Goal: Information Seeking & Learning: Learn about a topic

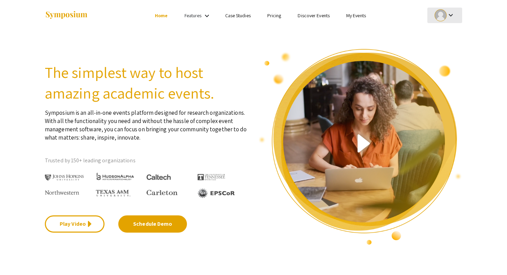
click at [451, 21] on div "keyboard_arrow_down" at bounding box center [445, 16] width 24 height 16
click at [446, 34] on button "My Account" at bounding box center [448, 34] width 42 height 17
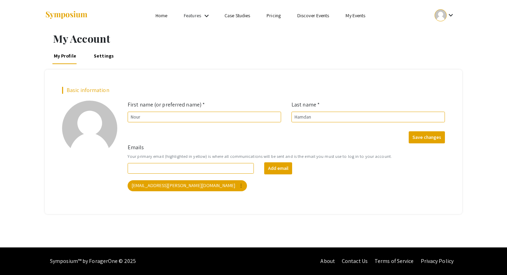
click at [353, 15] on link "My Events" at bounding box center [355, 15] width 20 height 6
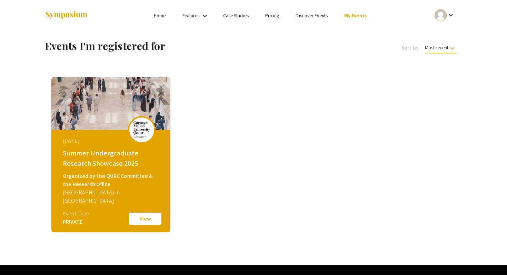
click at [139, 220] on button "View" at bounding box center [145, 219] width 34 height 14
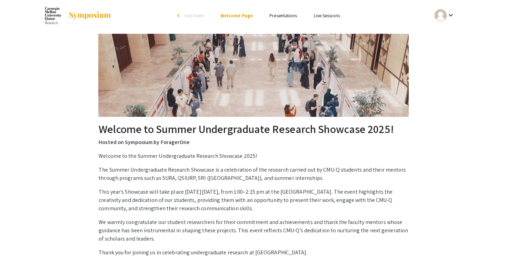
click at [276, 17] on link "Presentations" at bounding box center [283, 15] width 28 height 6
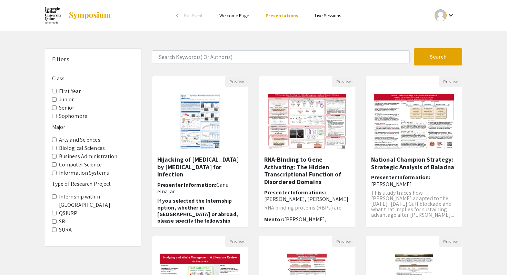
click at [53, 219] on Project-SRI "SRI" at bounding box center [54, 221] width 4 height 4
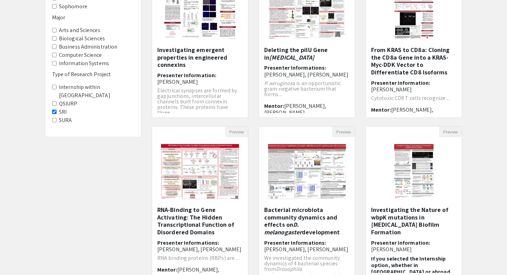
scroll to position [107, 0]
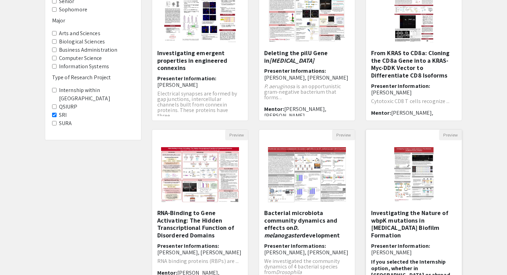
click at [395, 217] on h5 "Investigating the Nature of wbpK mutations in [MEDICAL_DATA] Biofilm Formation​" at bounding box center [413, 224] width 85 height 30
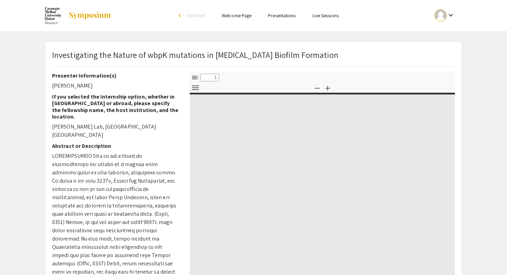
select select "custom"
type input "0"
select select "custom"
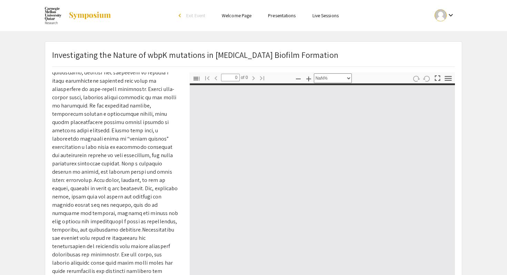
type input "1"
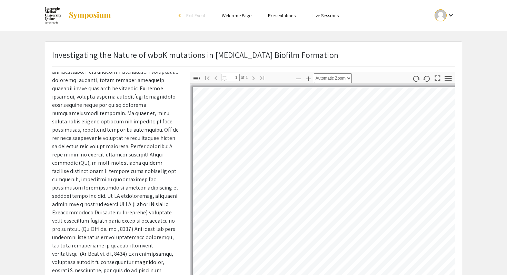
select select "auto"
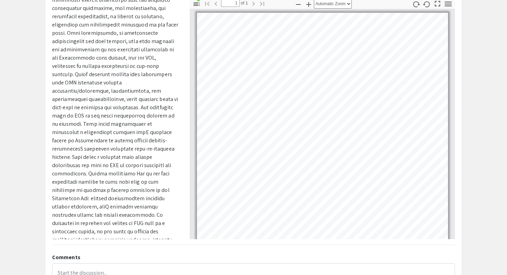
scroll to position [48, 0]
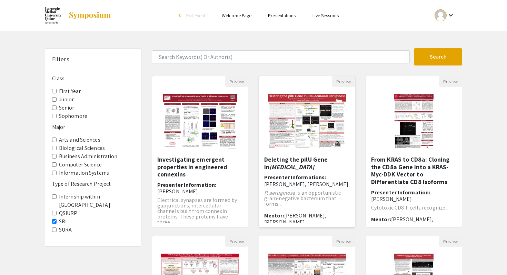
click at [299, 173] on div "Deleting the pilU Gene in [MEDICAL_DATA] Presenter Informations: Ragad Sadaqa, …" at bounding box center [306, 189] width 85 height 67
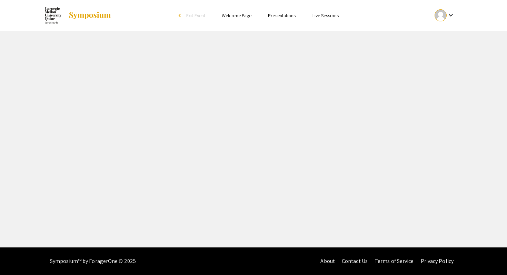
select select "custom"
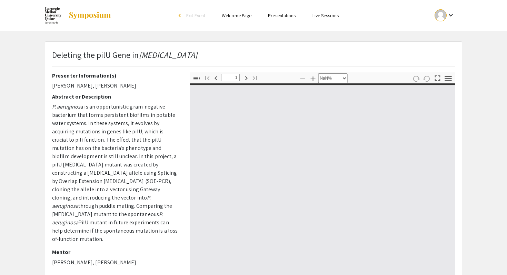
type input "0"
select select "custom"
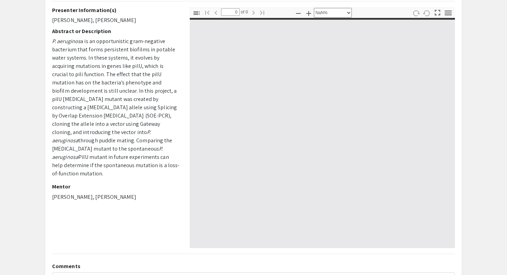
type input "1"
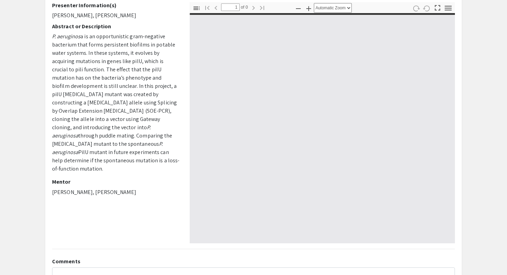
scroll to position [73, 0]
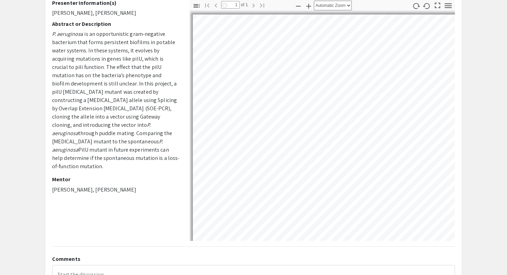
select select "auto"
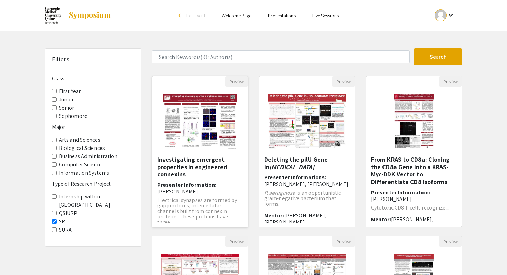
click at [192, 170] on h5 "Investigating emergent properties in engineered connexins" at bounding box center [199, 167] width 85 height 22
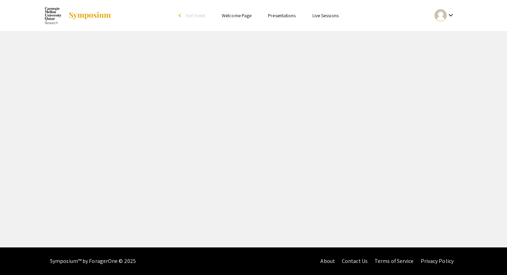
select select "custom"
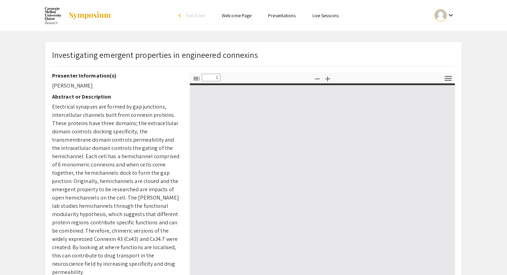
type input "0"
select select "custom"
type input "1"
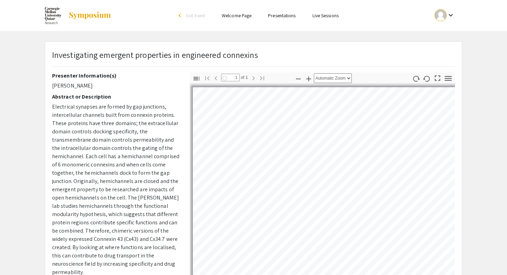
scroll to position [102, 0]
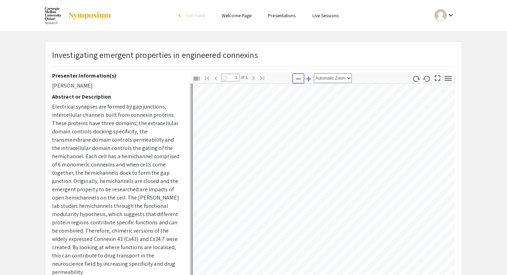
click at [301, 81] on icon "button" at bounding box center [298, 79] width 8 height 8
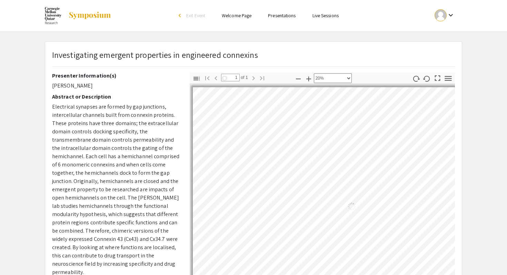
scroll to position [15, 59]
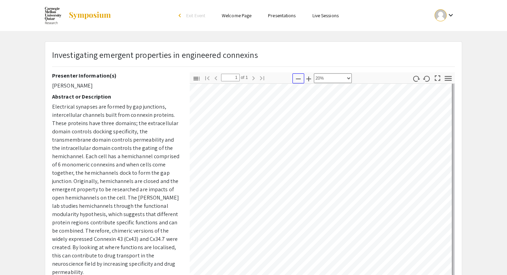
click at [295, 76] on icon "button" at bounding box center [298, 79] width 8 height 8
select select "custom"
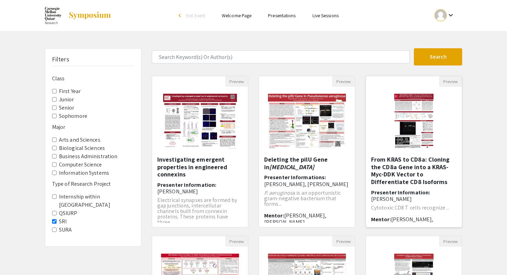
click at [389, 171] on h5 "From KRAS to CD8a: Cloning the CD8a Gene into a KRAS-Myc-DDK Vector to Differen…" at bounding box center [413, 171] width 85 height 30
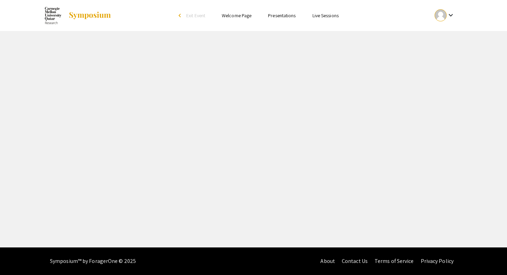
select select "custom"
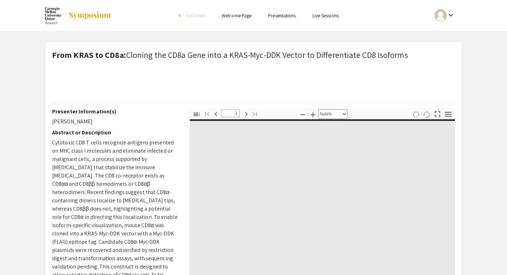
type input "0"
select select "custom"
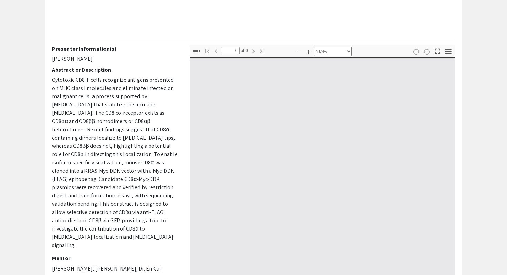
scroll to position [63, 0]
type input "1"
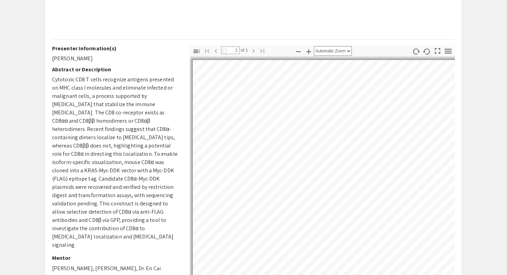
scroll to position [66, 0]
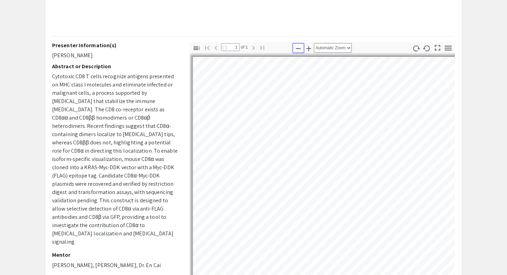
click at [296, 49] on icon "button" at bounding box center [298, 48] width 8 height 8
select select "custom"
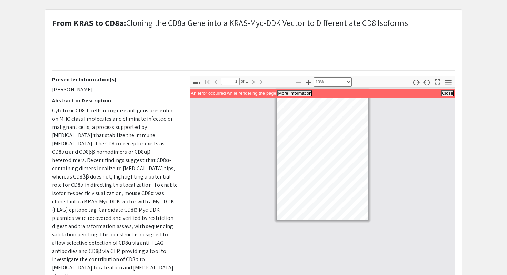
scroll to position [23, 0]
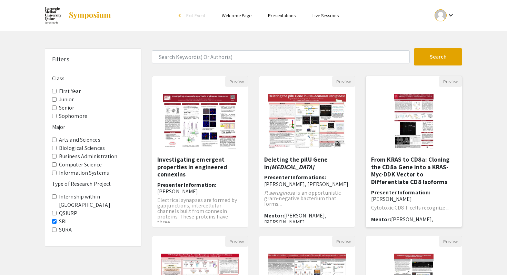
click at [396, 167] on h5 "From KRAS to CD8a: Cloning the CD8a Gene into a KRAS-Myc-DDK Vector to Differen…" at bounding box center [413, 171] width 85 height 30
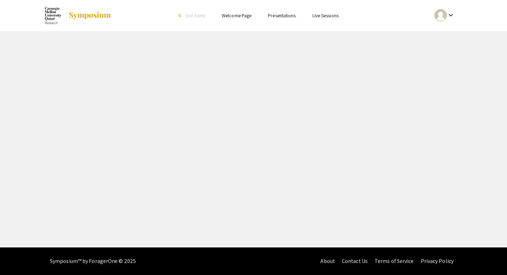
select select "custom"
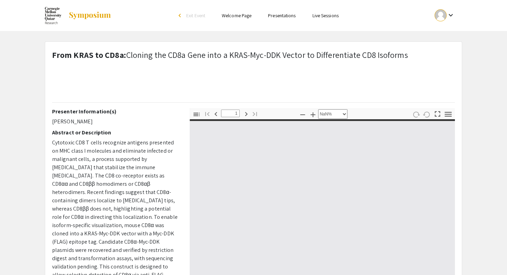
type input "0"
select select "custom"
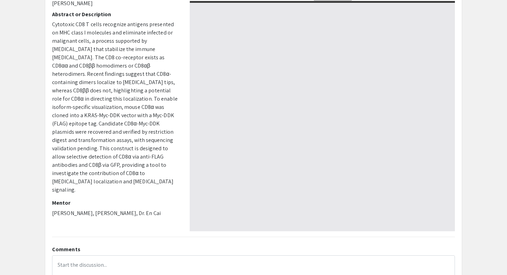
scroll to position [119, 0]
type input "1"
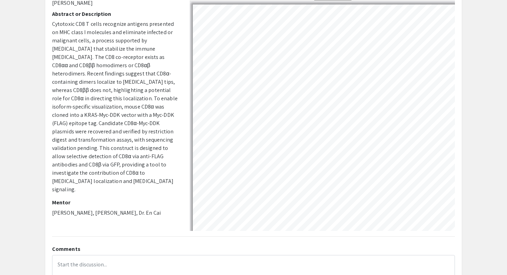
scroll to position [30, 0]
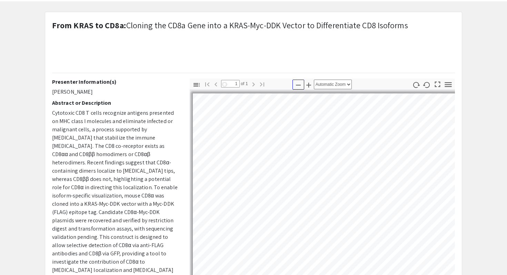
click at [299, 83] on icon "button" at bounding box center [298, 85] width 8 height 8
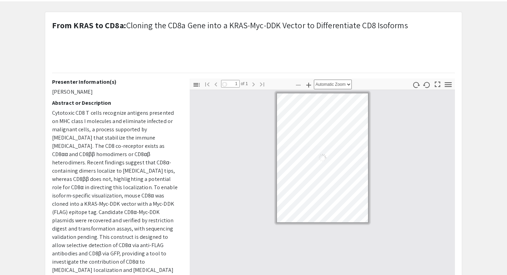
select select "custom"
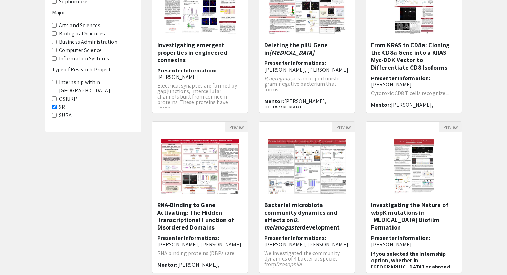
scroll to position [117, 0]
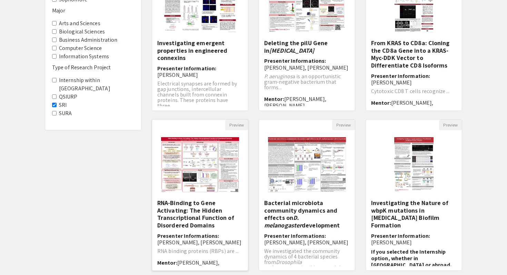
click at [171, 209] on h5 "RNA-Binding to Gene Activating: The Hidden Transcriptional Function of Disorder…" at bounding box center [199, 214] width 85 height 30
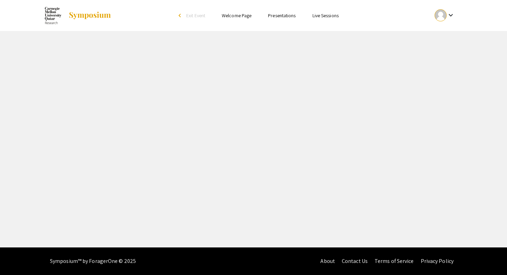
select select "custom"
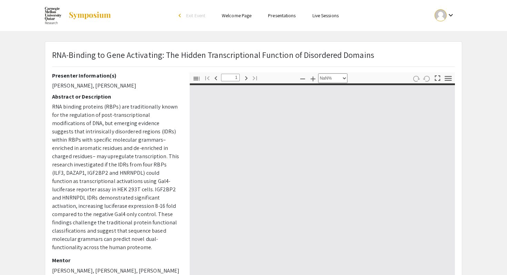
type input "0"
select select "custom"
type input "1"
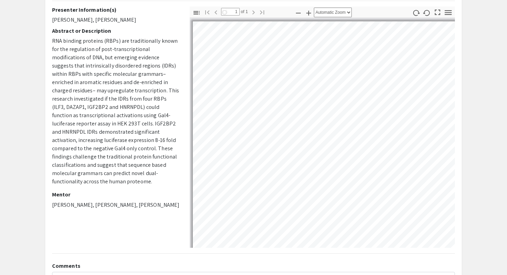
scroll to position [67, 0]
select select "auto"
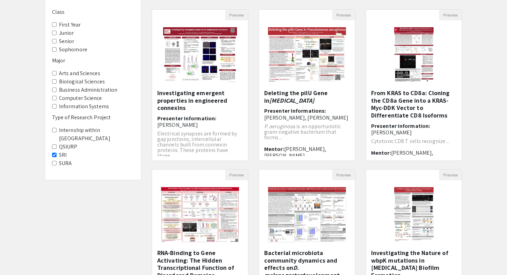
scroll to position [117, 0]
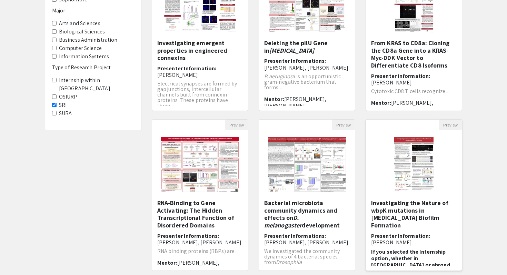
click at [399, 219] on h5 "Investigating the Nature of wbpK mutations in [MEDICAL_DATA] Biofilm Formation​" at bounding box center [413, 214] width 85 height 30
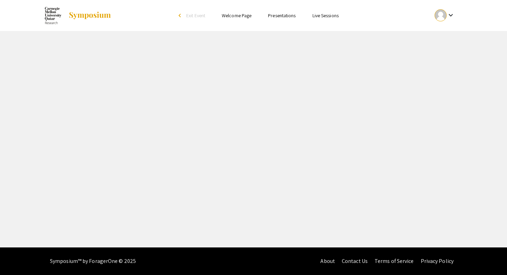
select select "custom"
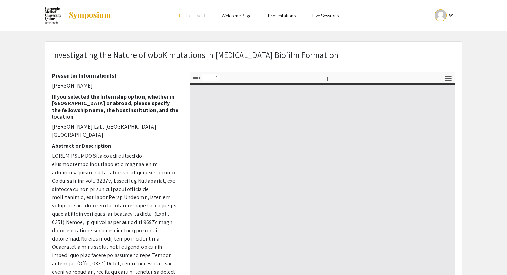
type input "0"
select select "custom"
type input "1"
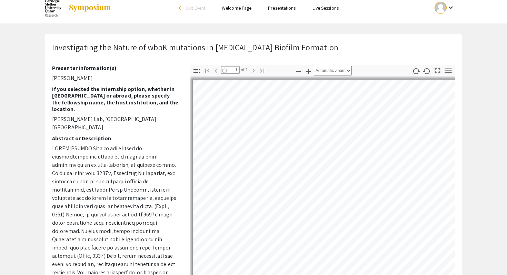
scroll to position [10, 0]
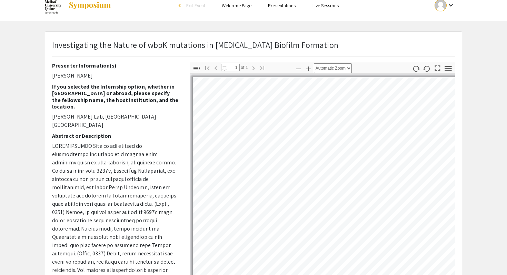
select select "auto"
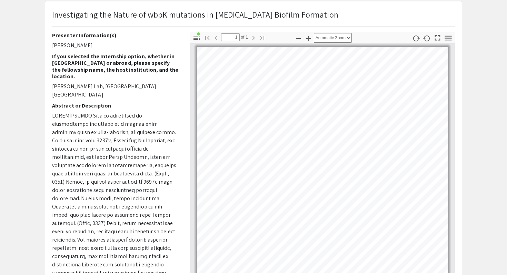
scroll to position [132, 0]
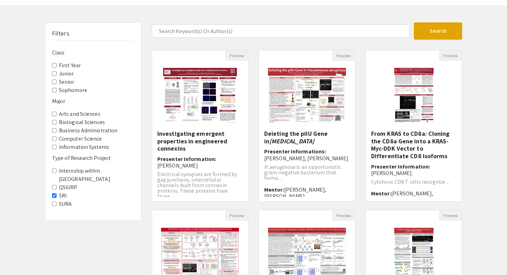
scroll to position [26, 0]
click at [55, 185] on Project-QSIURP "QSIURP" at bounding box center [54, 187] width 4 height 4
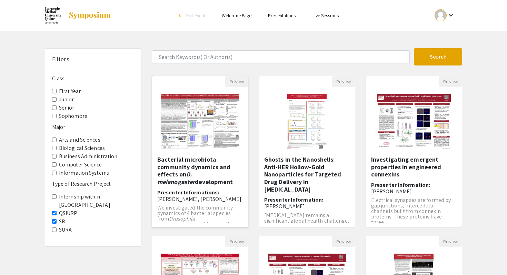
click at [173, 169] on h5 "Bacterial microbiota community dynamics and effects on D. melanogaster developm…" at bounding box center [199, 171] width 85 height 30
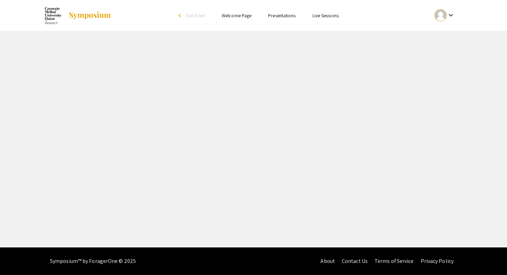
select select "custom"
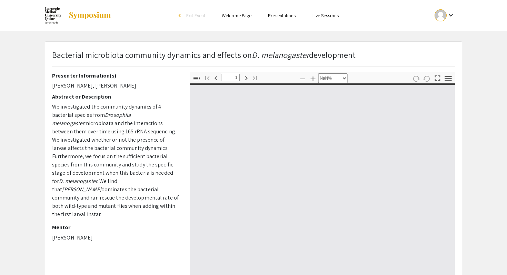
type input "0"
select select "custom"
type input "1"
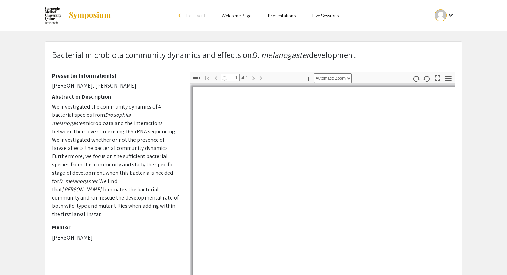
scroll to position [3, 0]
select select "auto"
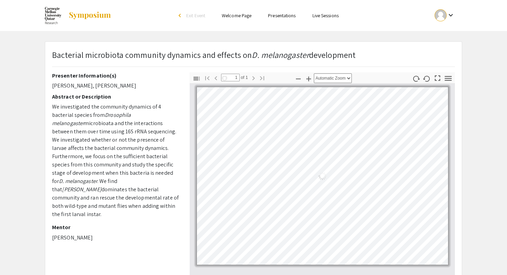
scroll to position [0, 0]
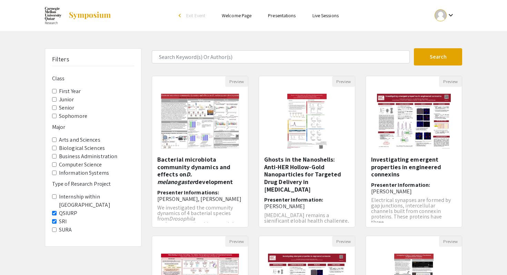
click at [55, 219] on Project-SRI "SRI" at bounding box center [54, 221] width 4 height 4
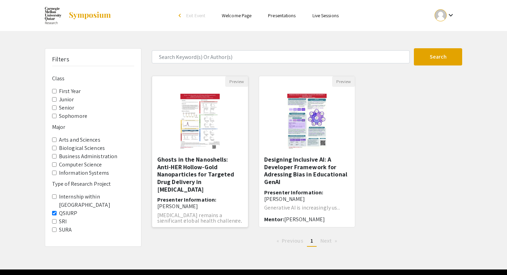
click at [197, 163] on h5 "Ghosts in the Nanoshells: Anti-HER Hollow-Gold Nanoparticles for Targeted Drug …" at bounding box center [199, 174] width 85 height 37
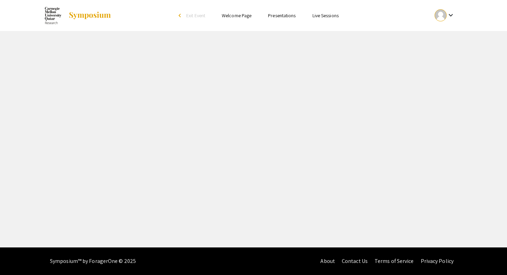
select select "custom"
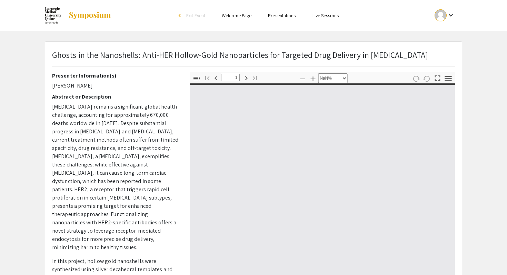
type input "0"
select select "auto"
type input "1"
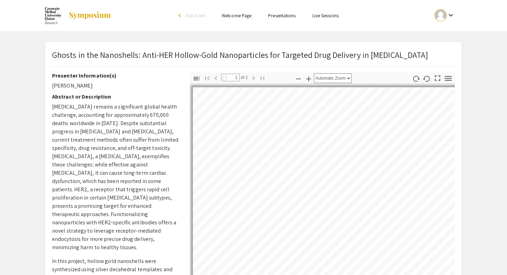
select select "auto"
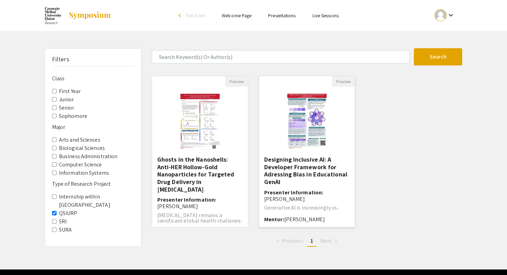
click at [297, 177] on h5 "Designing Inclusive AI: A Developer Framework for Adressing Bias in Educational…" at bounding box center [306, 171] width 85 height 30
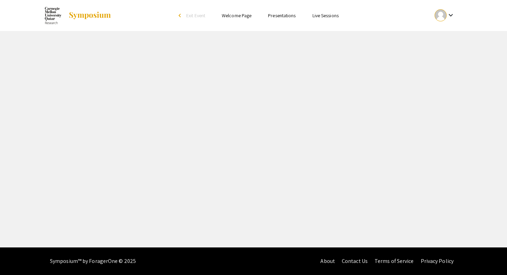
select select "custom"
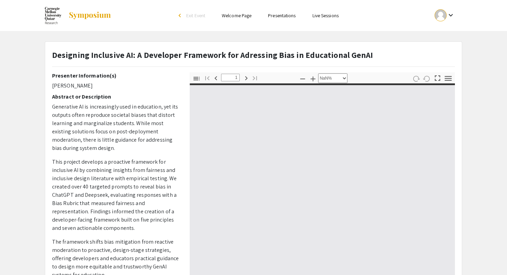
type input "0"
select select "custom"
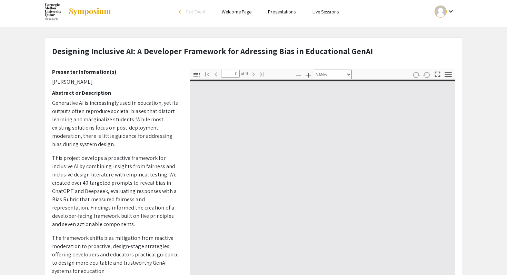
type input "1"
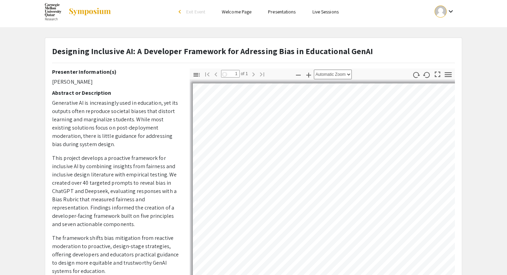
select select "auto"
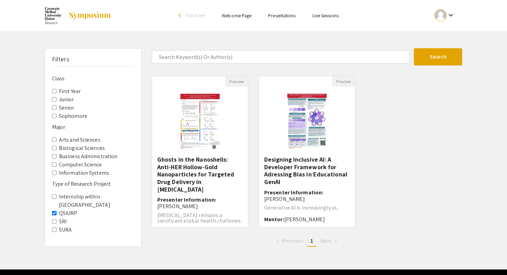
click at [55, 211] on Project-QSIURP "QSIURP" at bounding box center [54, 213] width 4 height 4
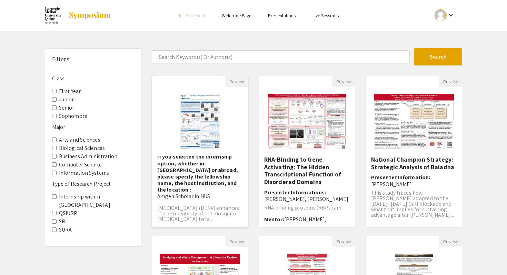
scroll to position [182, 0]
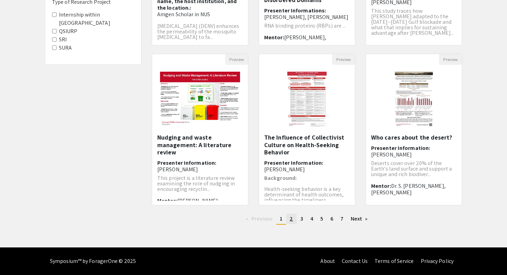
click at [291, 219] on span "2" at bounding box center [291, 218] width 3 height 7
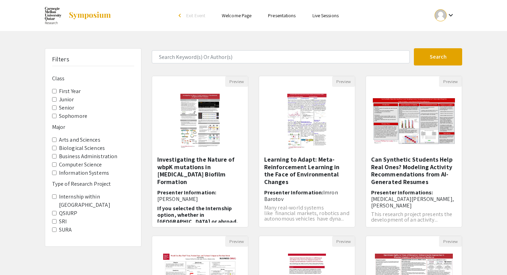
scroll to position [14, 0]
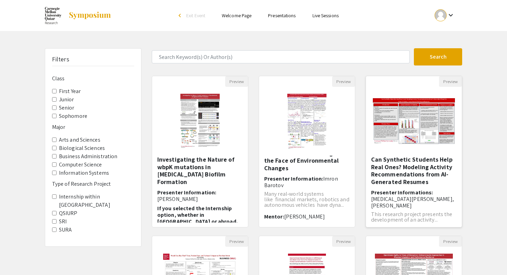
click at [397, 170] on h5 "Can Synthetic Students Help Real Ones? Modeling Activity Recommendations from A…" at bounding box center [413, 171] width 85 height 30
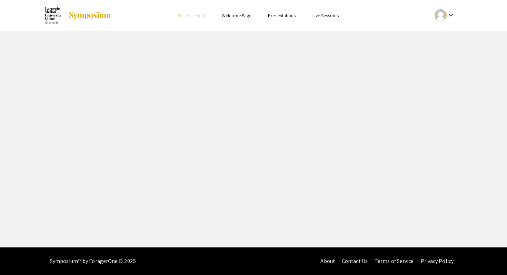
select select "custom"
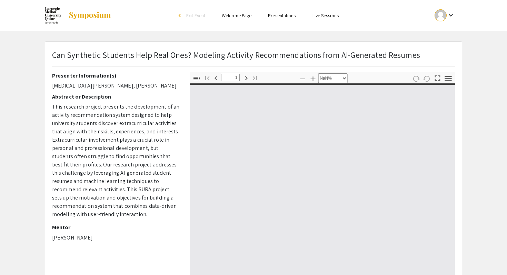
type input "0"
select select "custom"
type input "1"
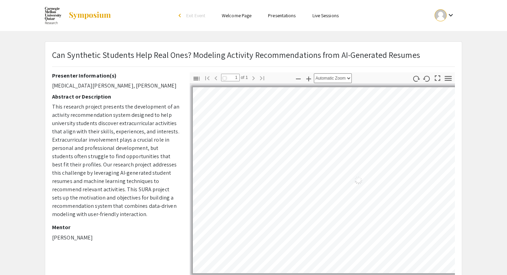
select select "auto"
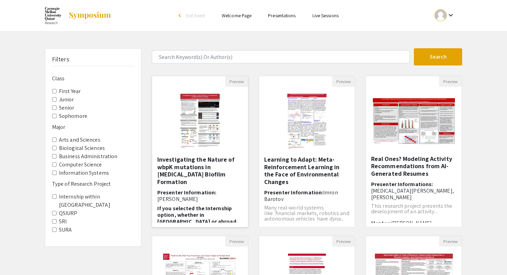
click at [186, 163] on h5 "Investigating the Nature of wbpK mutations in [MEDICAL_DATA] Biofilm Formation​" at bounding box center [199, 171] width 85 height 30
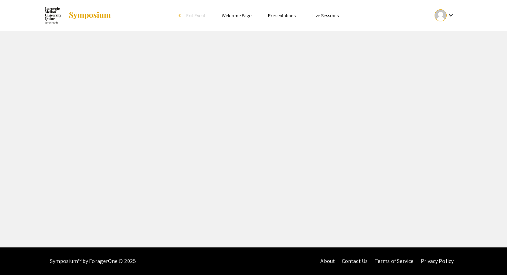
select select "custom"
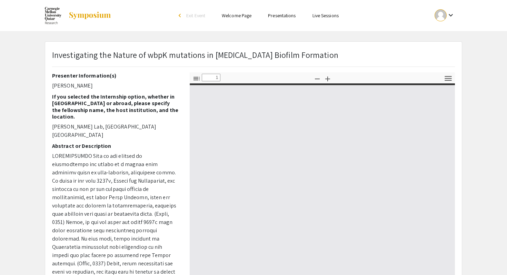
type input "0"
select select "custom"
type input "1"
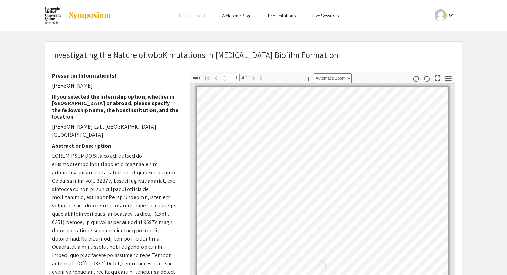
select select "auto"
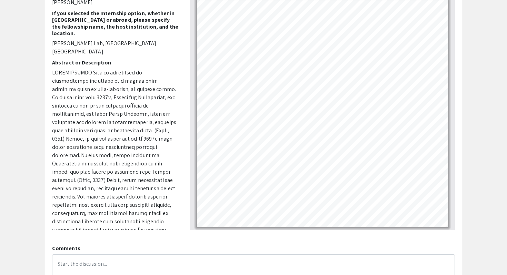
scroll to position [150, 0]
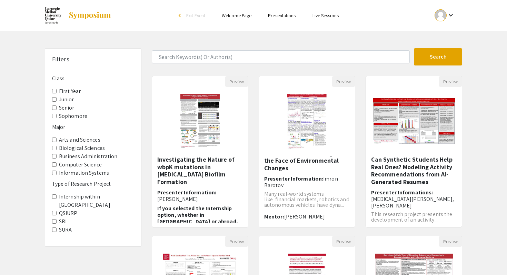
scroll to position [182, 0]
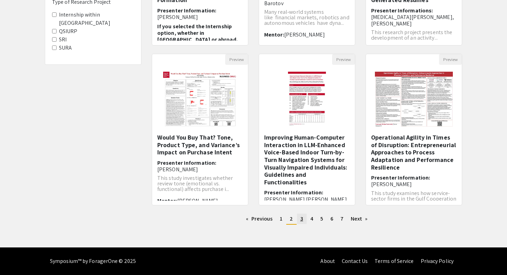
click at [302, 220] on span "3" at bounding box center [301, 218] width 3 height 7
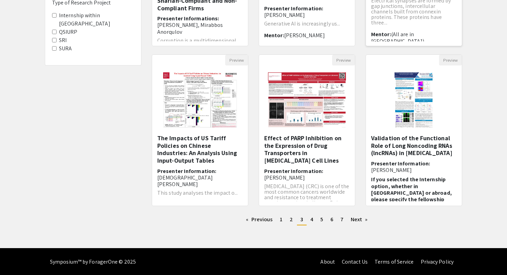
scroll to position [182, 0]
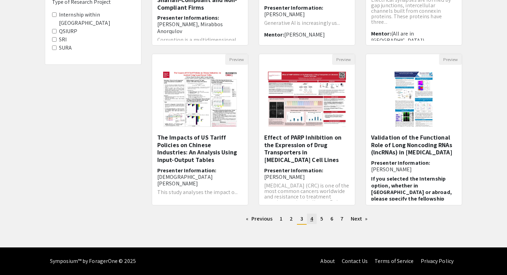
click at [314, 220] on link "page 4" at bounding box center [312, 219] width 10 height 10
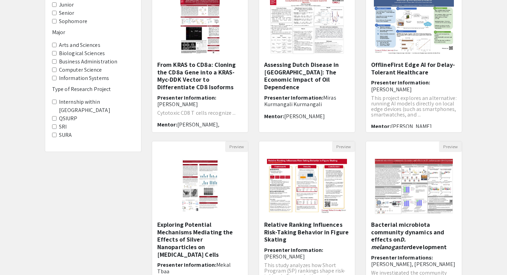
scroll to position [182, 0]
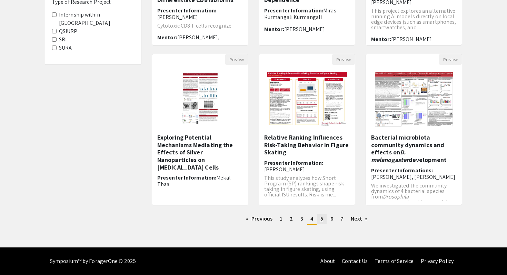
click at [321, 219] on span "5" at bounding box center [321, 218] width 3 height 7
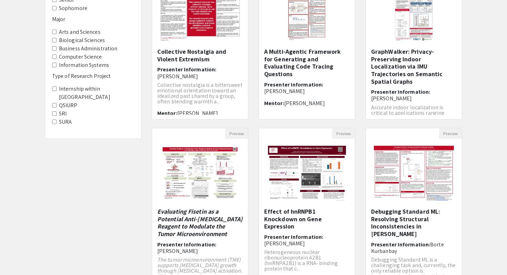
scroll to position [182, 0]
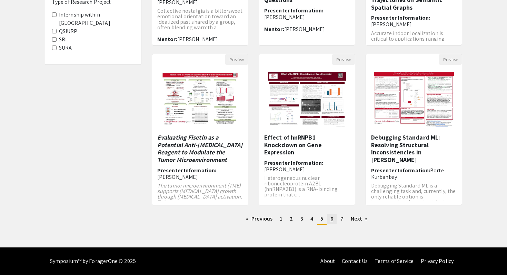
click at [331, 218] on span "6" at bounding box center [331, 218] width 3 height 7
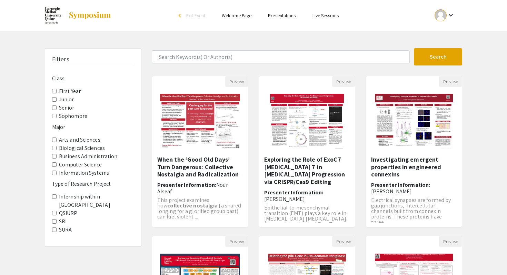
scroll to position [19, 0]
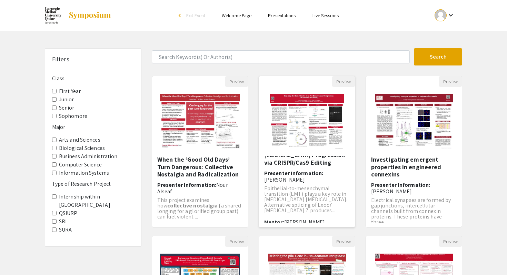
click at [285, 158] on h5 "Exploring the Role of ExoC7 [MEDICAL_DATA] 7 in [MEDICAL_DATA] Progression via …" at bounding box center [306, 151] width 85 height 30
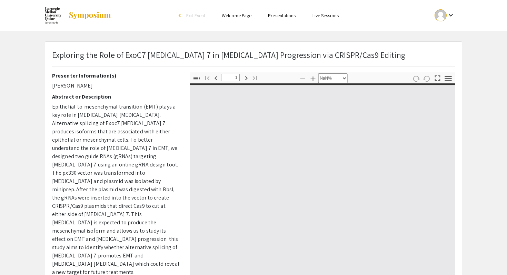
type input "0"
select select "custom"
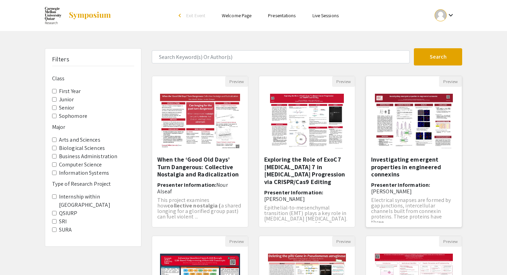
scroll to position [18, 0]
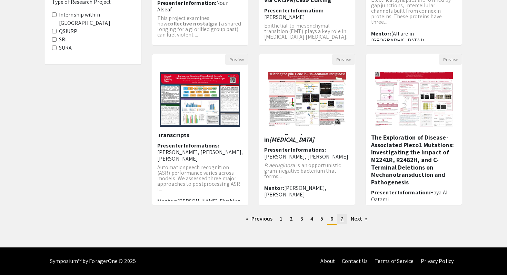
click at [343, 218] on span "7" at bounding box center [341, 218] width 3 height 7
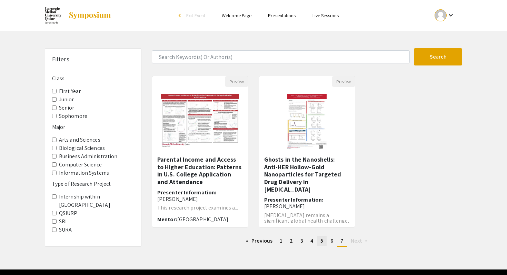
click at [321, 243] on span "5" at bounding box center [321, 240] width 3 height 7
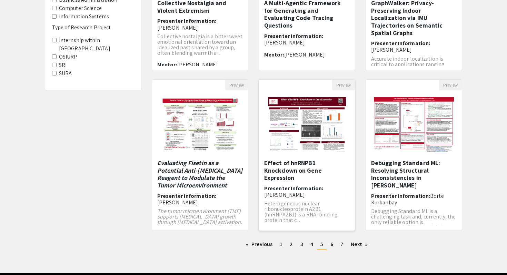
click at [305, 161] on h5 "Effect of hnRNPB1 Knockdown on Gene Expression" at bounding box center [306, 170] width 85 height 22
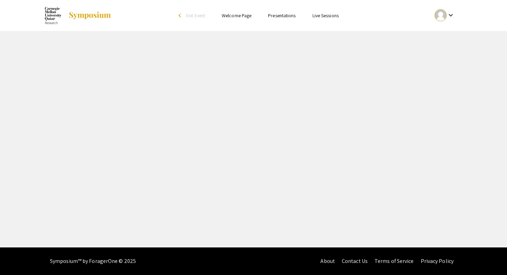
select select "custom"
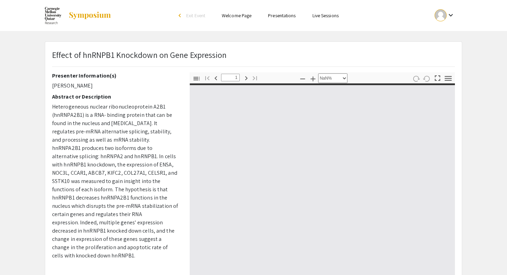
type input "0"
select select "custom"
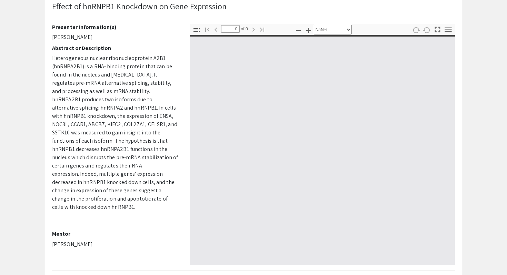
type input "1"
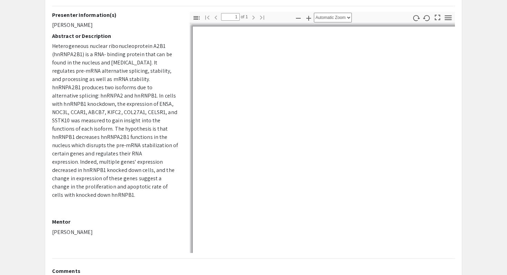
scroll to position [63, 0]
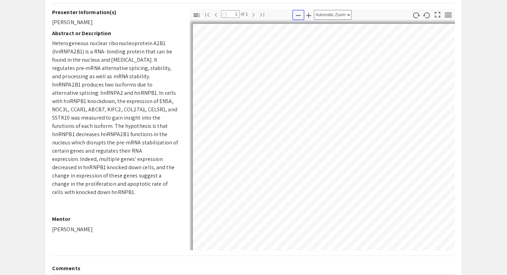
click at [299, 17] on icon "button" at bounding box center [298, 15] width 8 height 8
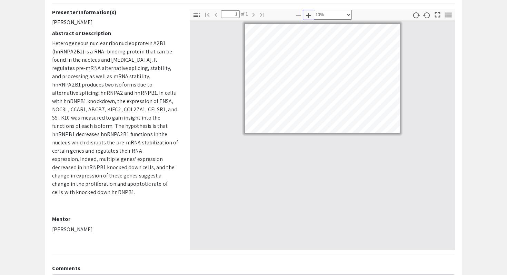
click at [305, 17] on icon "button" at bounding box center [308, 15] width 8 height 8
select select "custom"
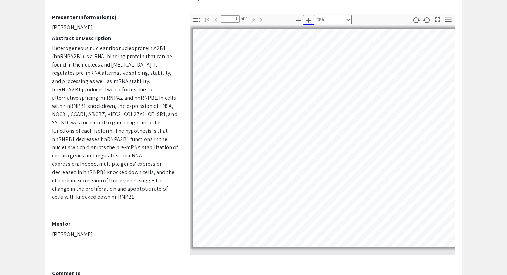
scroll to position [58, 0]
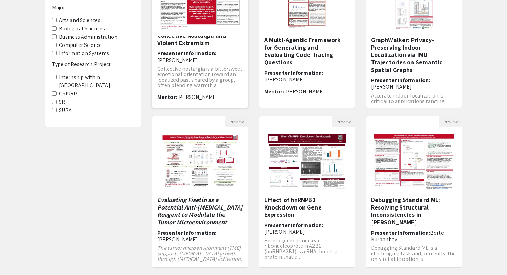
scroll to position [182, 0]
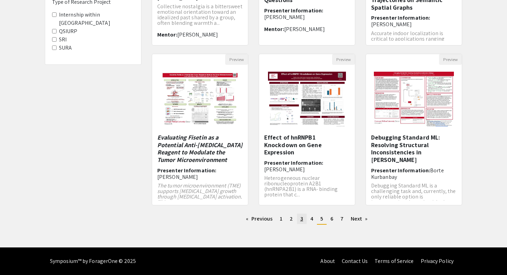
click at [303, 221] on link "page 3" at bounding box center [302, 219] width 10 height 10
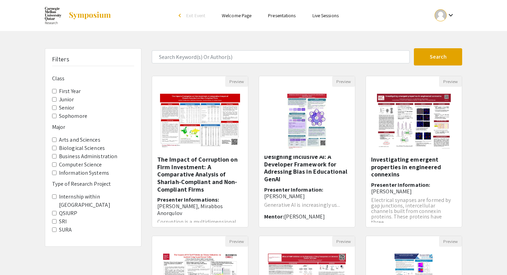
scroll to position [182, 0]
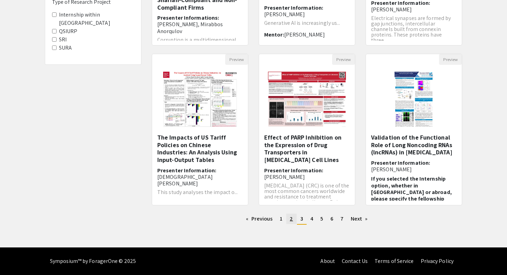
click at [290, 219] on span "2" at bounding box center [291, 218] width 3 height 7
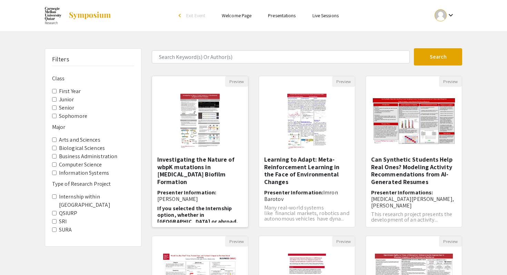
click at [181, 164] on h5 "Investigating the Nature of wbpK mutations in [MEDICAL_DATA] Biofilm Formation​" at bounding box center [199, 171] width 85 height 30
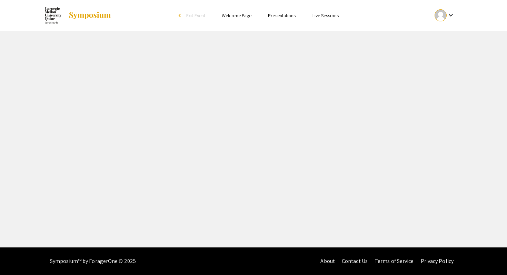
select select "custom"
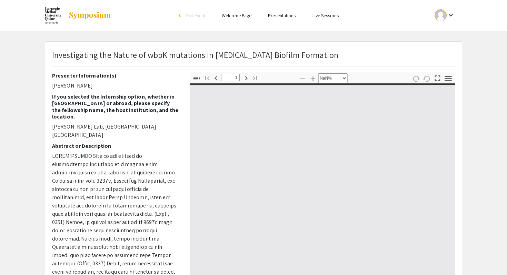
type input "0"
select select "custom"
type input "1"
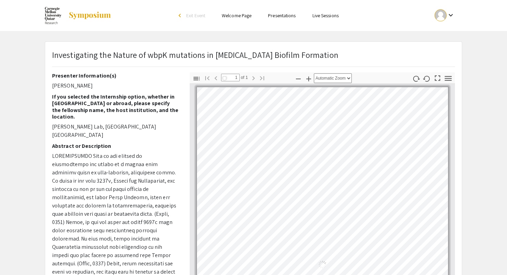
select select "auto"
